Goal: Transaction & Acquisition: Purchase product/service

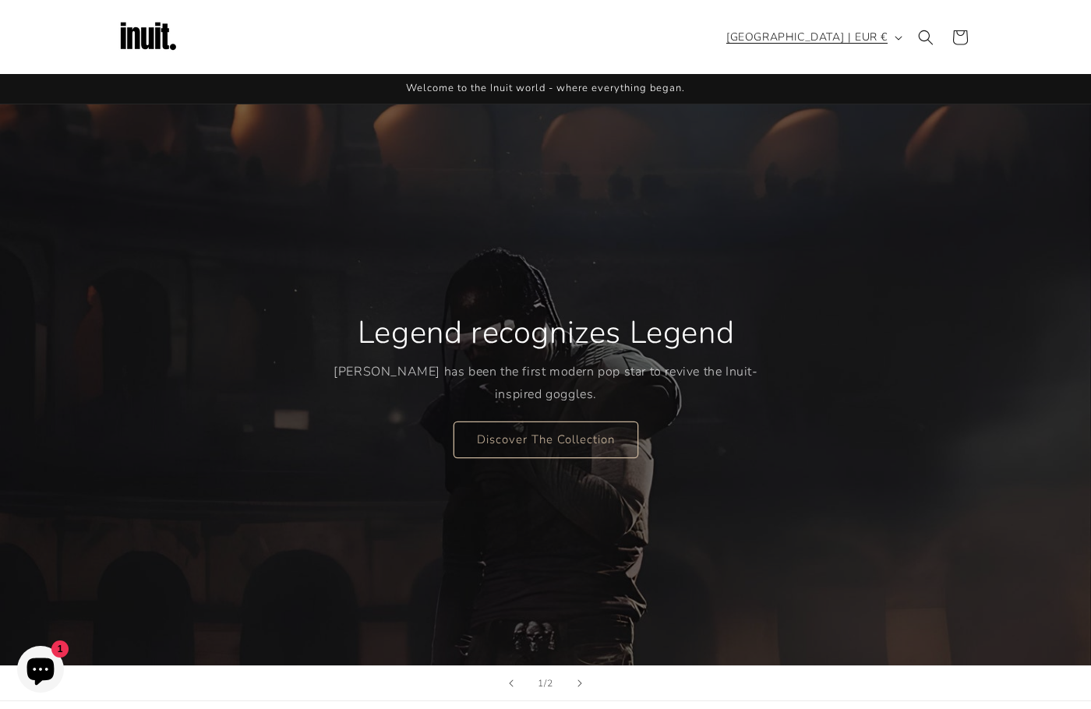
click at [849, 30] on span "[GEOGRAPHIC_DATA] | EUR €" at bounding box center [806, 37] width 161 height 16
click at [617, 227] on div "Legend recognizes Legend Travis Scott has been the first modern pop star to rev…" at bounding box center [545, 384] width 935 height 561
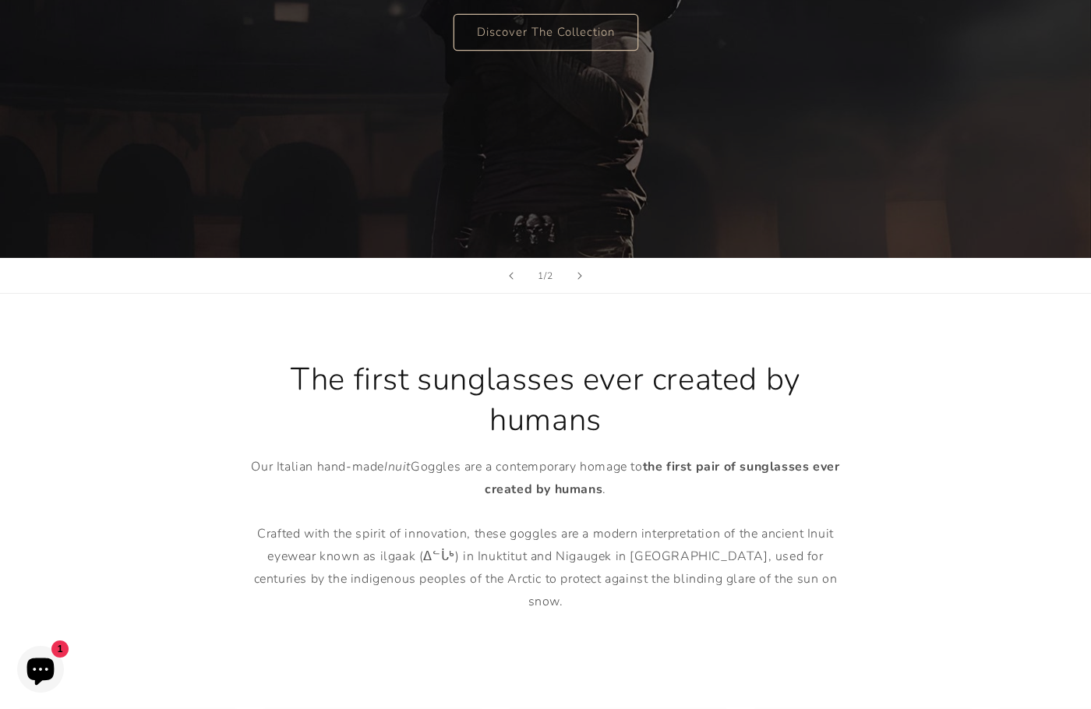
scroll to position [935, 0]
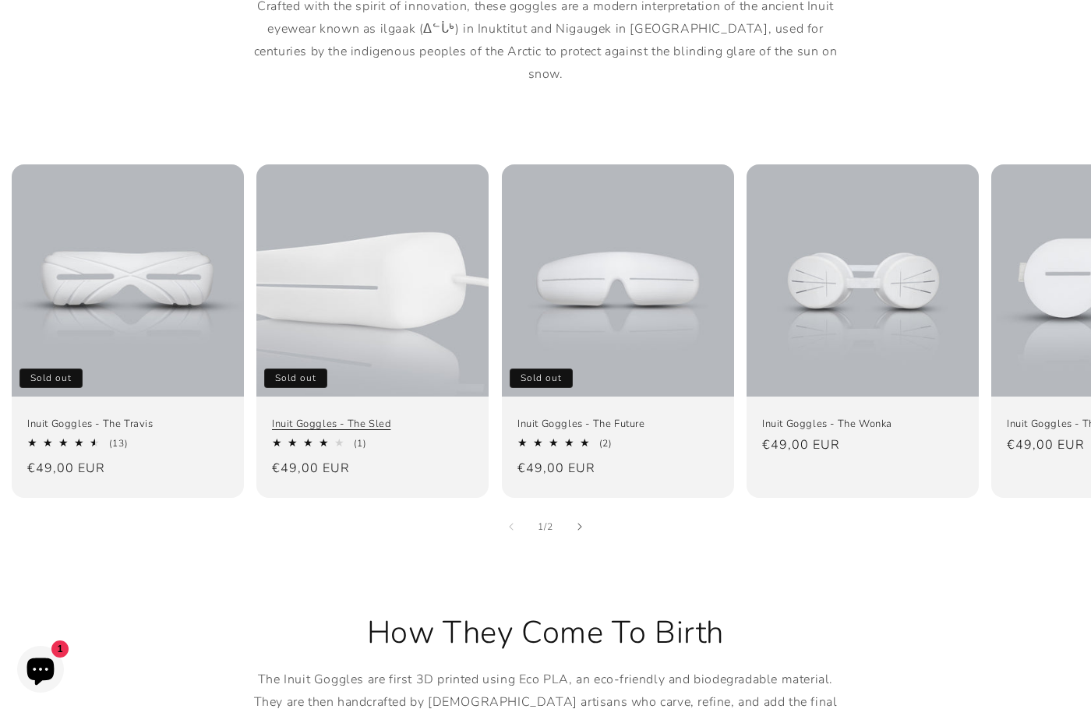
click at [357, 418] on link "Inuit Goggles - The Sled" at bounding box center [372, 424] width 201 height 13
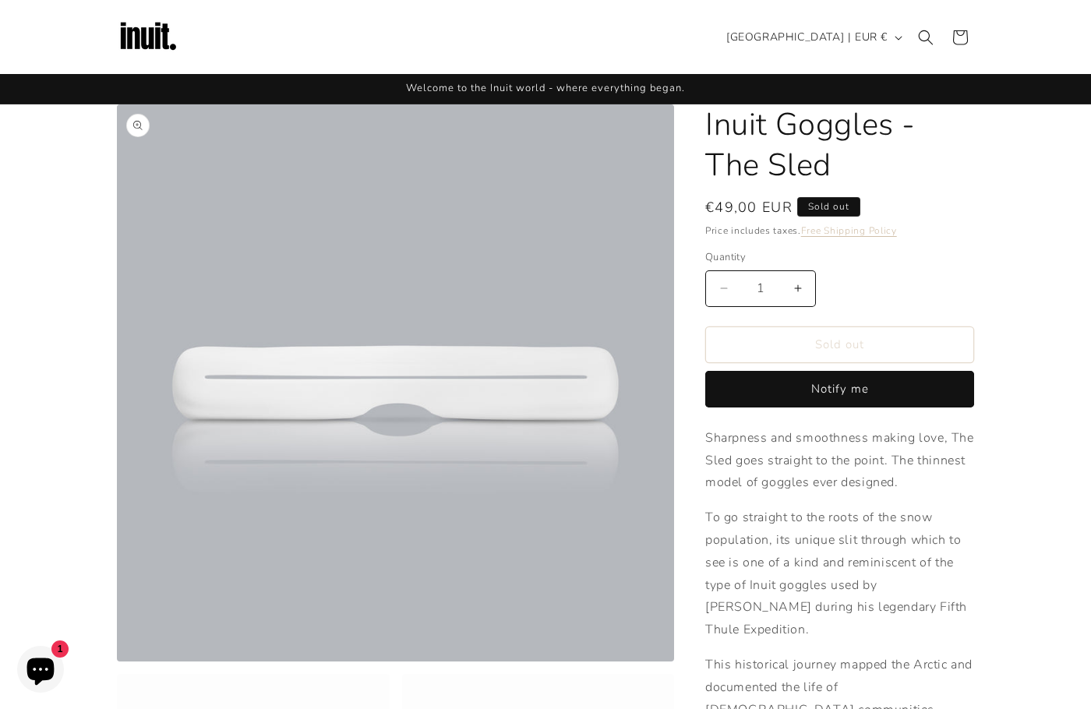
click at [117, 661] on button "Open media 1 in modal" at bounding box center [117, 661] width 0 height 0
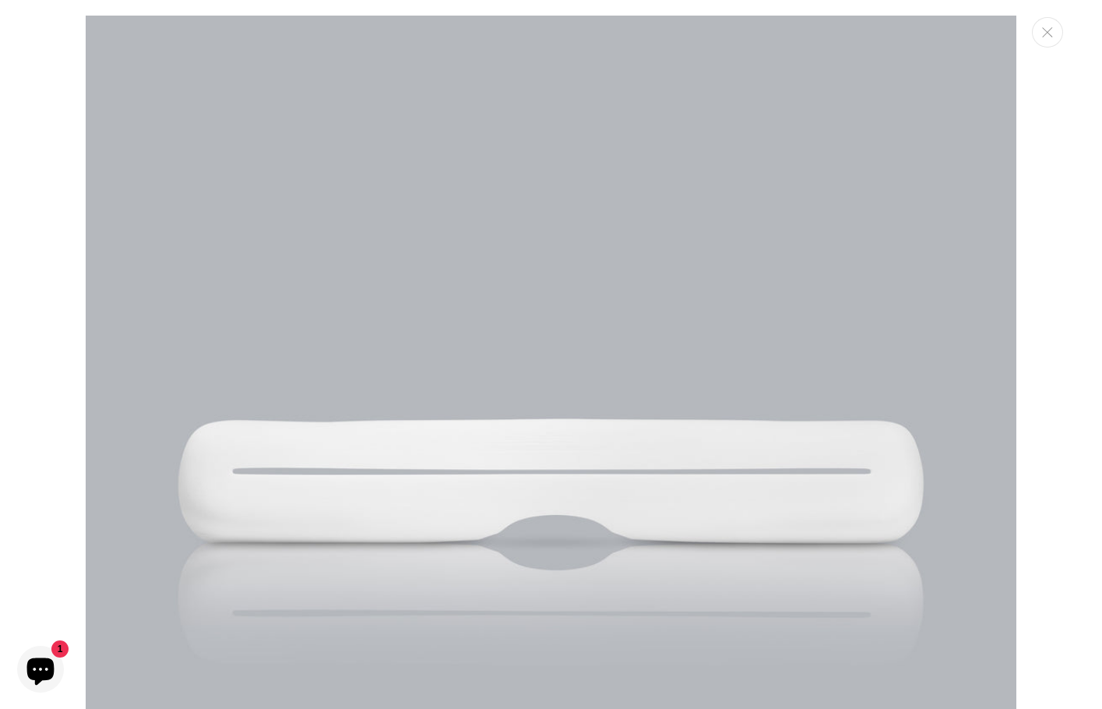
scroll to position [16, 0]
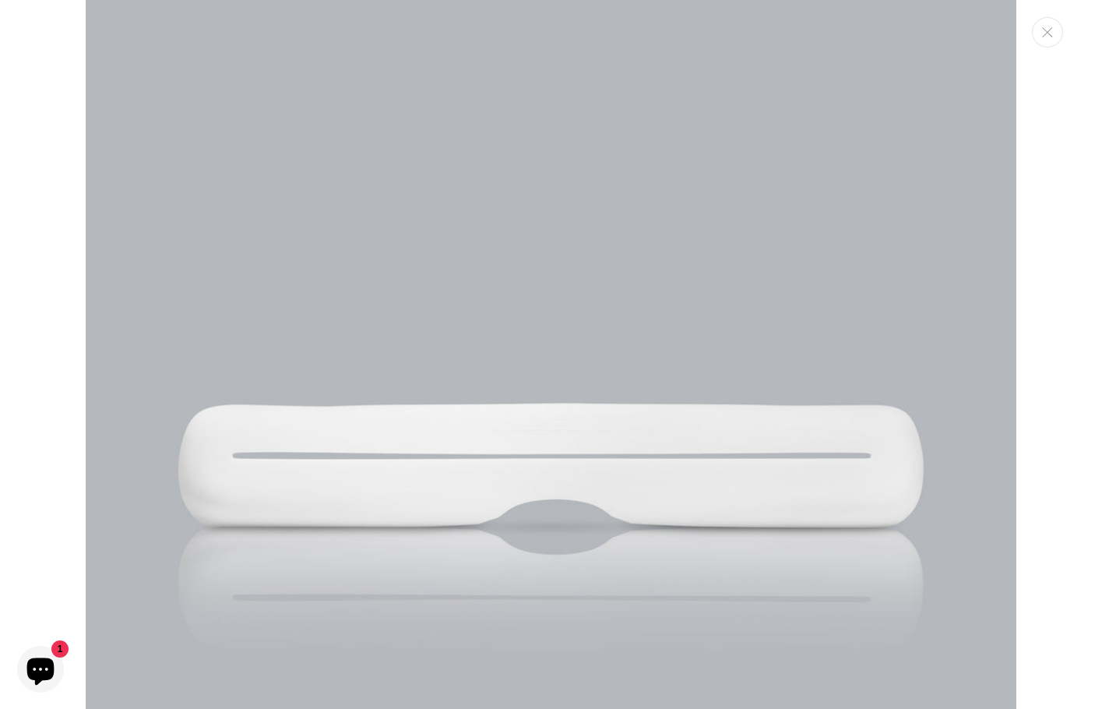
drag, startPoint x: 573, startPoint y: 363, endPoint x: 573, endPoint y: 353, distance: 10.1
